Goal: Information Seeking & Learning: Learn about a topic

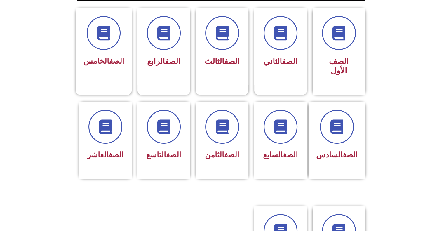
scroll to position [156, 0]
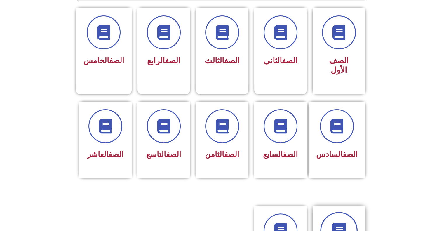
click at [347, 215] on link at bounding box center [339, 230] width 37 height 37
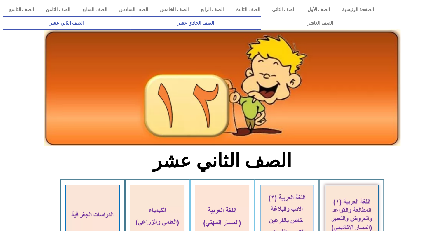
click at [261, 29] on link "الصف الحادي عشر" at bounding box center [196, 22] width 130 height 13
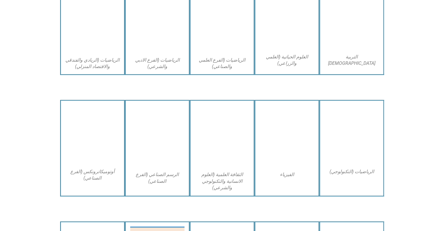
scroll to position [415, 0]
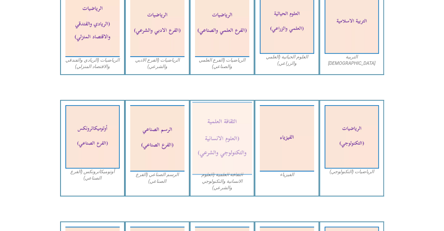
click at [223, 154] on img at bounding box center [222, 138] width 60 height 73
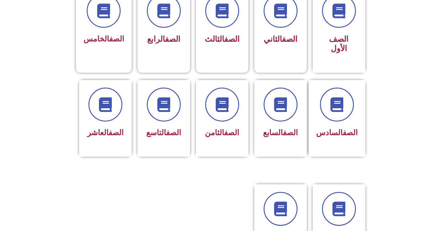
scroll to position [238, 0]
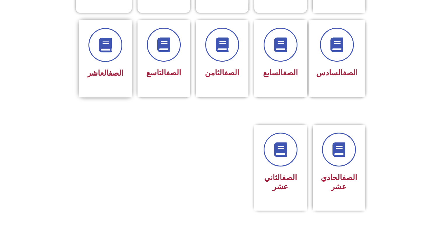
click at [94, 66] on div "الصف العاشر" at bounding box center [105, 73] width 37 height 14
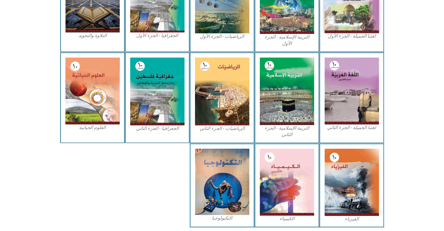
scroll to position [222, 0]
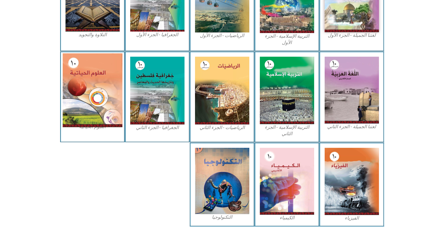
click at [83, 97] on img at bounding box center [93, 90] width 60 height 74
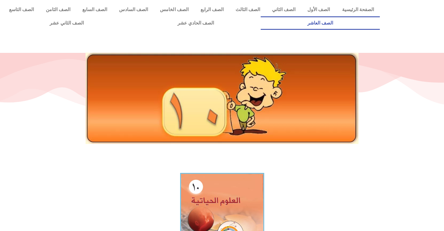
click at [261, 16] on link "الصف العاشر" at bounding box center [320, 22] width 119 height 13
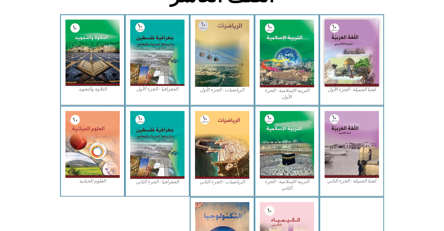
scroll to position [169, 0]
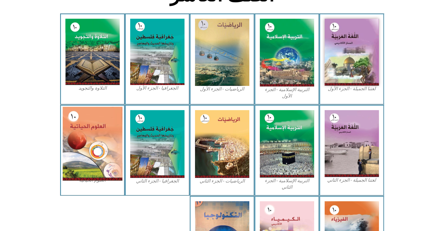
click at [101, 110] on img at bounding box center [93, 144] width 60 height 74
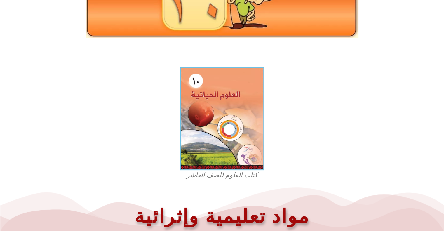
scroll to position [102, 0]
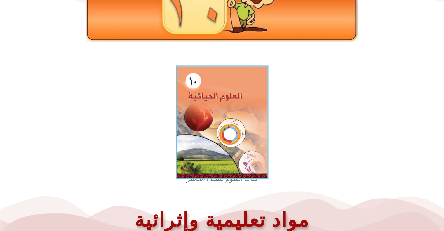
click at [248, 143] on img at bounding box center [222, 122] width 93 height 114
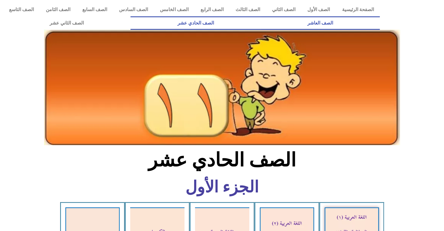
click at [330, 22] on font "الصف العاشر" at bounding box center [321, 23] width 26 height 6
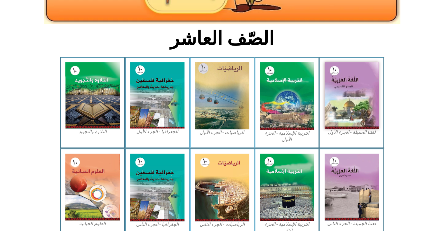
scroll to position [127, 0]
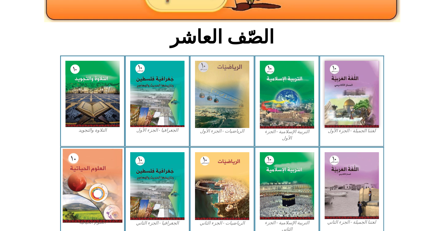
click at [102, 178] on img at bounding box center [93, 186] width 60 height 74
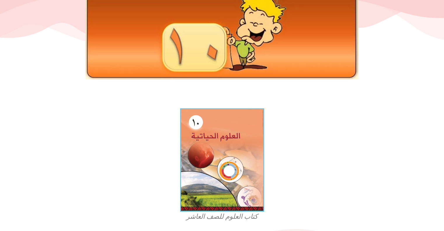
scroll to position [72, 0]
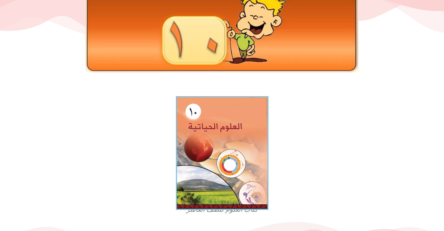
click at [225, 151] on img at bounding box center [222, 153] width 93 height 114
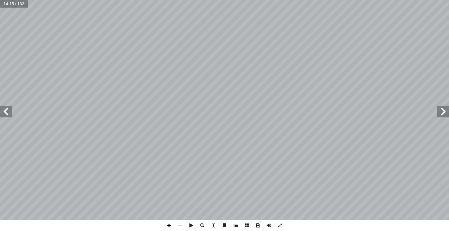
click at [168, 229] on span at bounding box center [168, 225] width 11 height 11
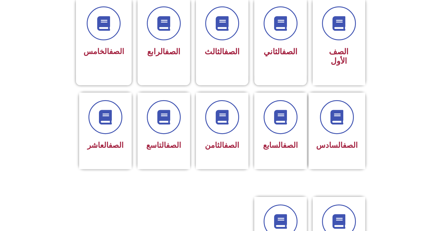
scroll to position [165, 0]
click at [108, 119] on span at bounding box center [105, 116] width 37 height 37
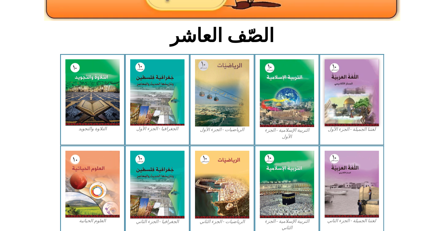
scroll to position [148, 0]
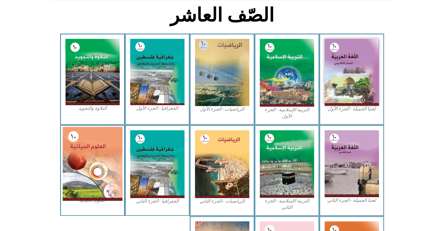
click at [87, 156] on img at bounding box center [93, 164] width 60 height 74
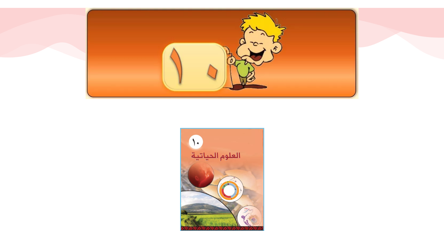
scroll to position [92, 0]
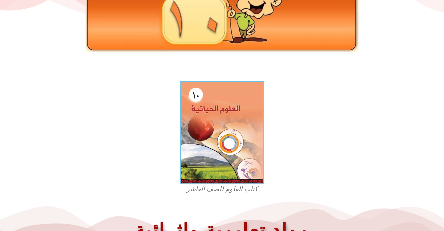
click at [223, 133] on img at bounding box center [222, 132] width 84 height 103
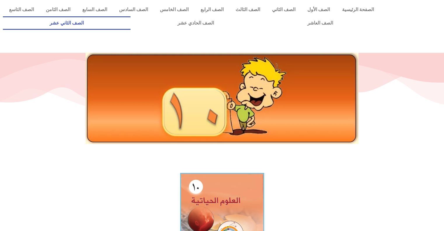
click at [111, 29] on link "الصف الثاني عشر" at bounding box center [67, 22] width 128 height 13
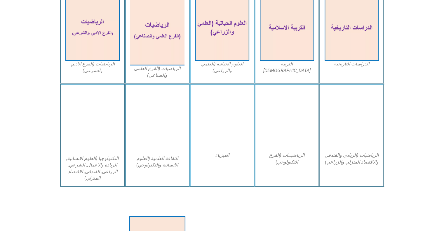
scroll to position [292, 0]
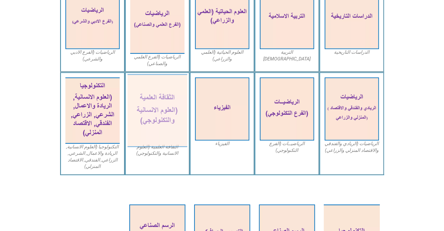
click at [163, 120] on img at bounding box center [157, 110] width 60 height 73
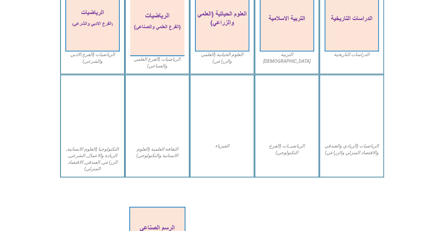
scroll to position [292, 0]
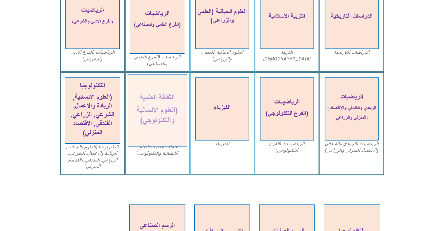
click at [166, 111] on img at bounding box center [157, 110] width 60 height 73
